Goal: Transaction & Acquisition: Book appointment/travel/reservation

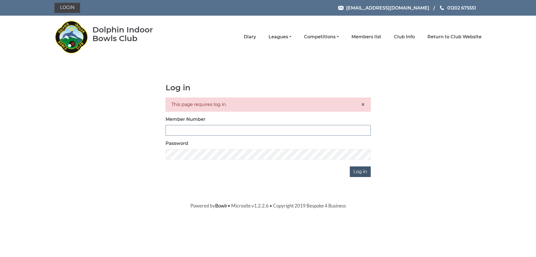
type input "3279"
click at [354, 172] on input "Log in" at bounding box center [360, 171] width 21 height 11
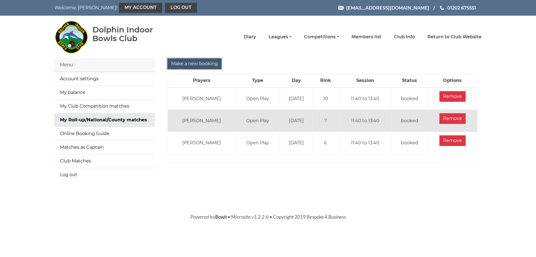
click at [183, 63] on input "Make a new booking" at bounding box center [194, 63] width 54 height 11
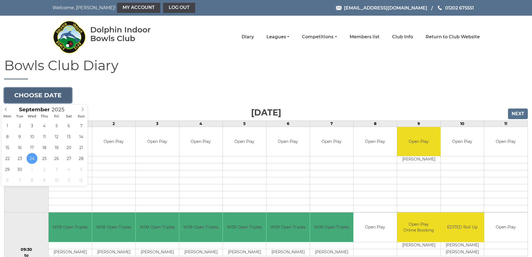
click at [61, 94] on button "Choose date" at bounding box center [38, 95] width 68 height 15
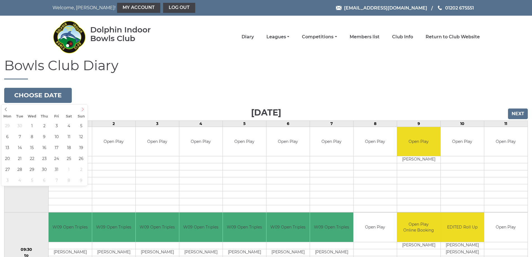
click at [83, 110] on icon at bounding box center [83, 109] width 2 height 4
type input "2025-10-08"
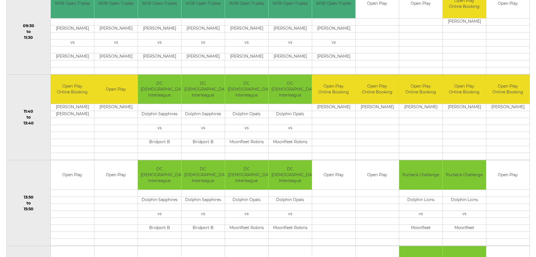
scroll to position [251, 0]
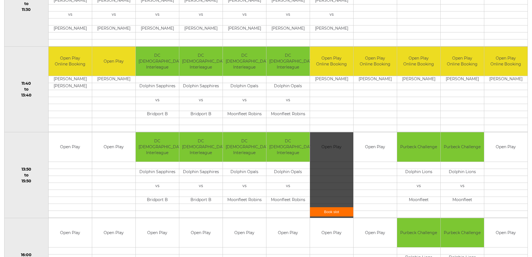
click at [334, 210] on link "Book slot" at bounding box center [331, 211] width 43 height 9
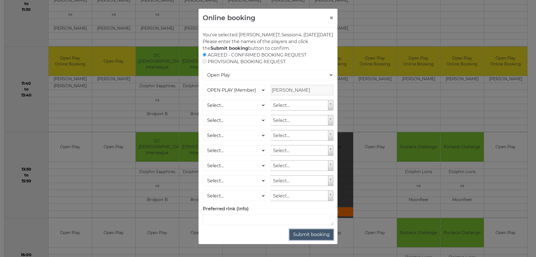
click at [306, 239] on button "Submit booking" at bounding box center [311, 234] width 44 height 11
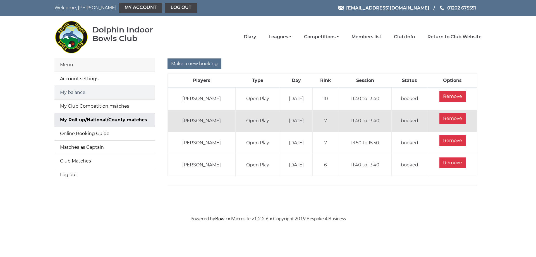
click at [73, 91] on link "My balance" at bounding box center [104, 92] width 100 height 13
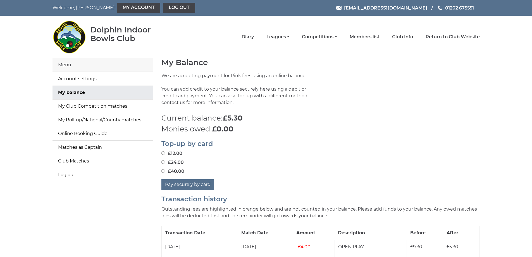
click at [163, 162] on input "£24.00" at bounding box center [163, 162] width 4 height 4
radio input "true"
click at [203, 183] on button "Pay securely by card" at bounding box center [187, 184] width 53 height 11
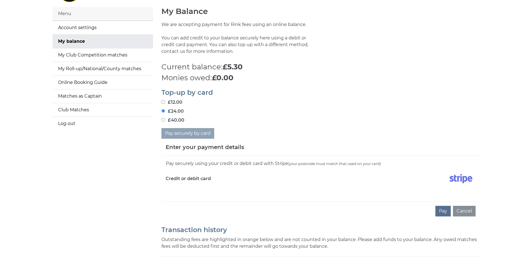
scroll to position [56, 0]
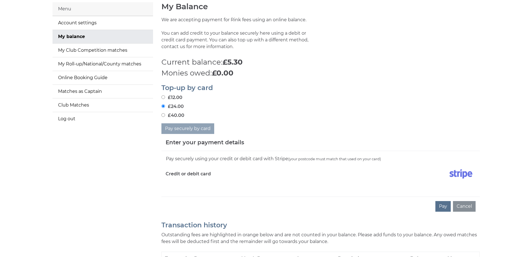
click at [184, 181] on div "Credit or debit card" at bounding box center [240, 175] width 159 height 16
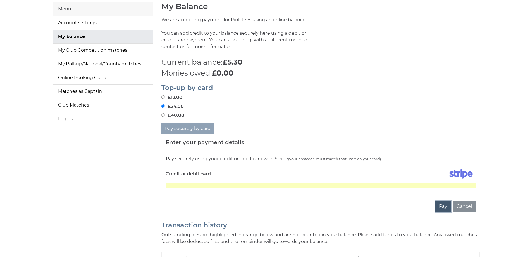
click at [442, 205] on button "Pay" at bounding box center [442, 206] width 15 height 11
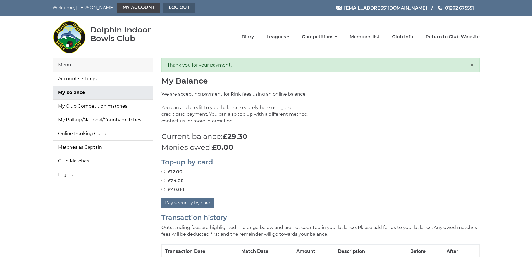
click at [169, 10] on link "Log out" at bounding box center [179, 8] width 32 height 10
